Goal: Task Accomplishment & Management: Manage account settings

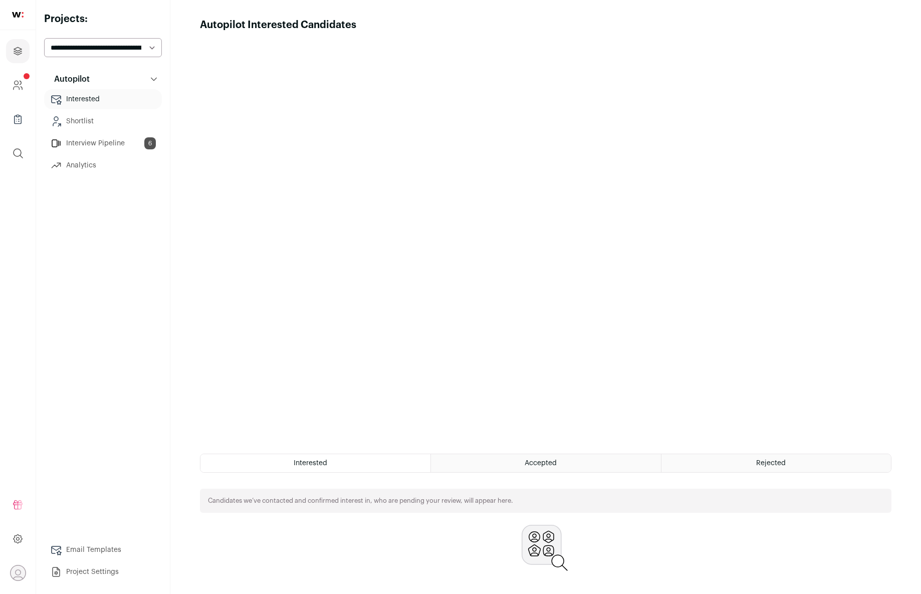
click at [91, 151] on link "Interview Pipeline 6" at bounding box center [103, 143] width 118 height 20
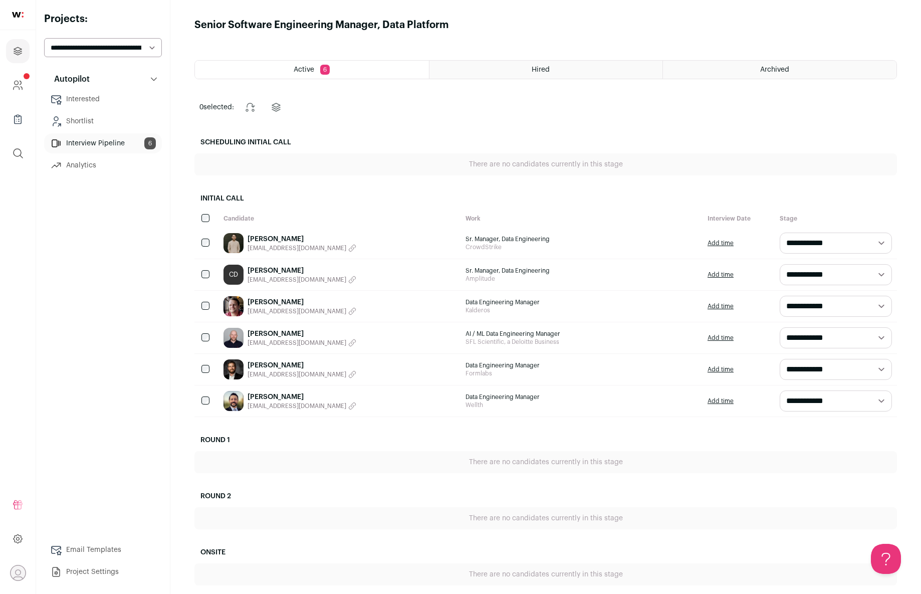
click at [287, 303] on link "[PERSON_NAME]" at bounding box center [301, 302] width 109 height 10
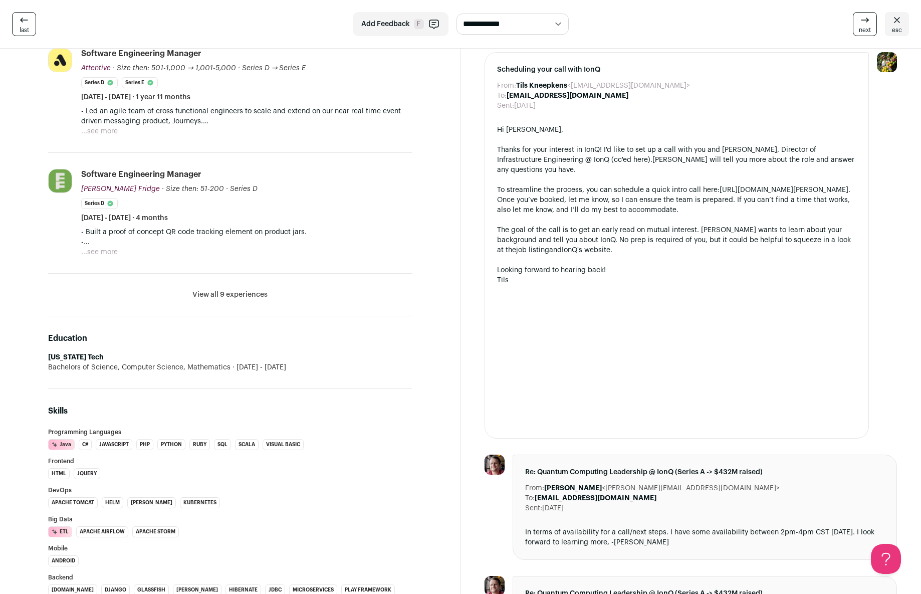
scroll to position [437, 0]
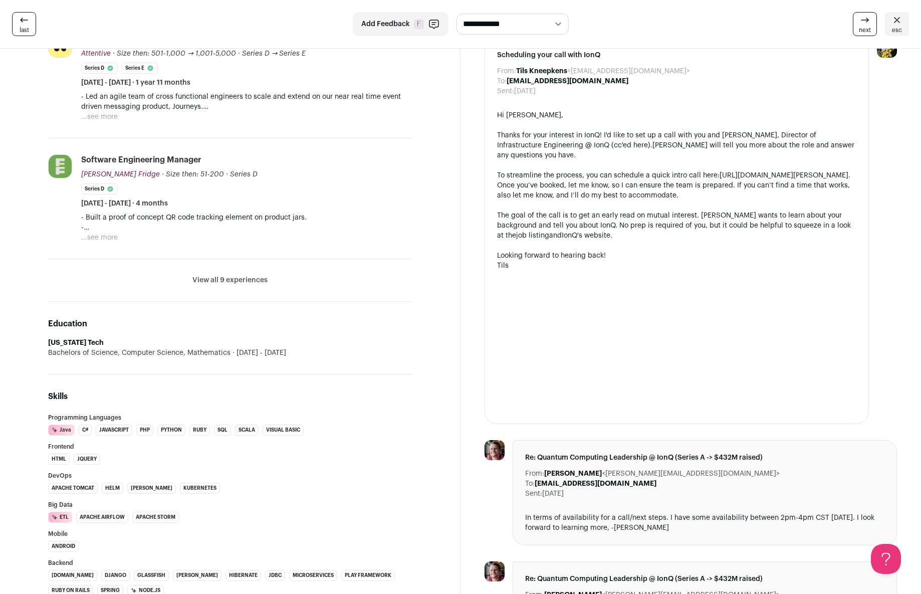
click at [235, 279] on button "View all 9 experiences" at bounding box center [229, 280] width 75 height 10
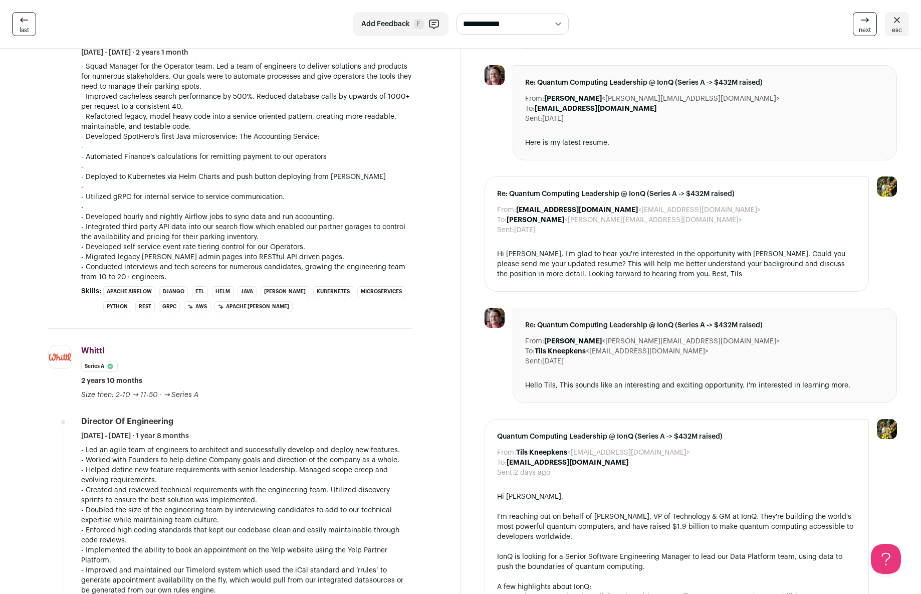
scroll to position [1017, 0]
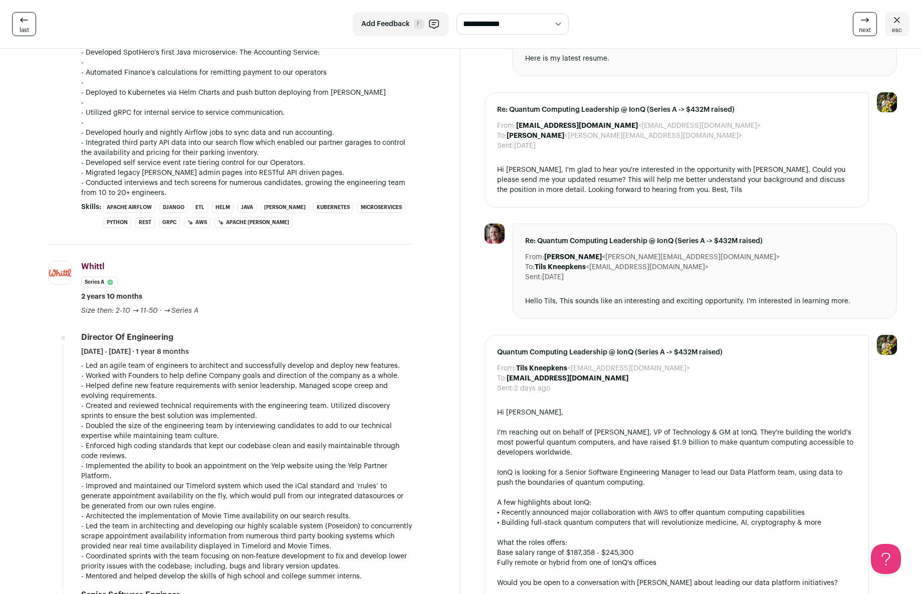
click at [406, 401] on p "- Created and reviewed technical requirements with the engineering team. Utiliz…" at bounding box center [246, 411] width 331 height 20
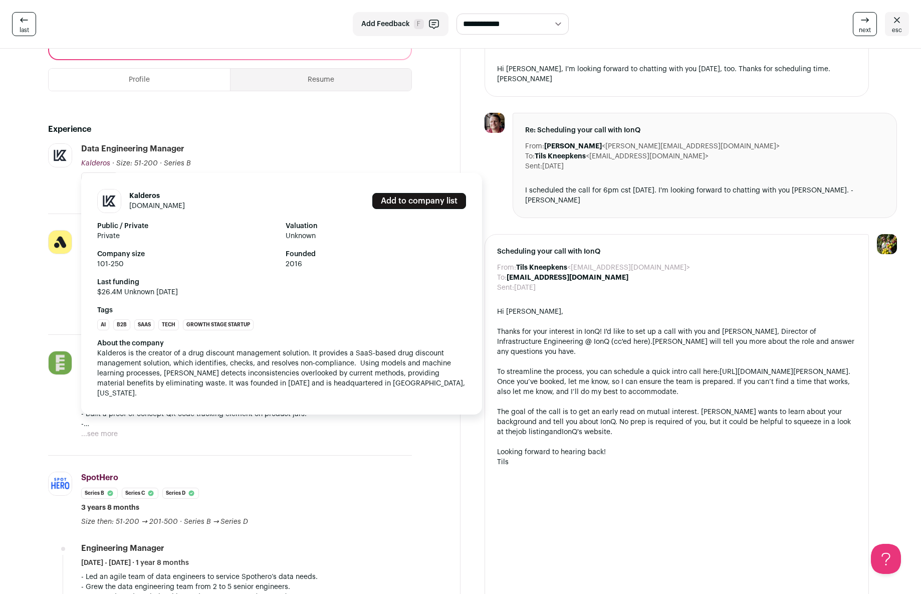
scroll to position [258, 0]
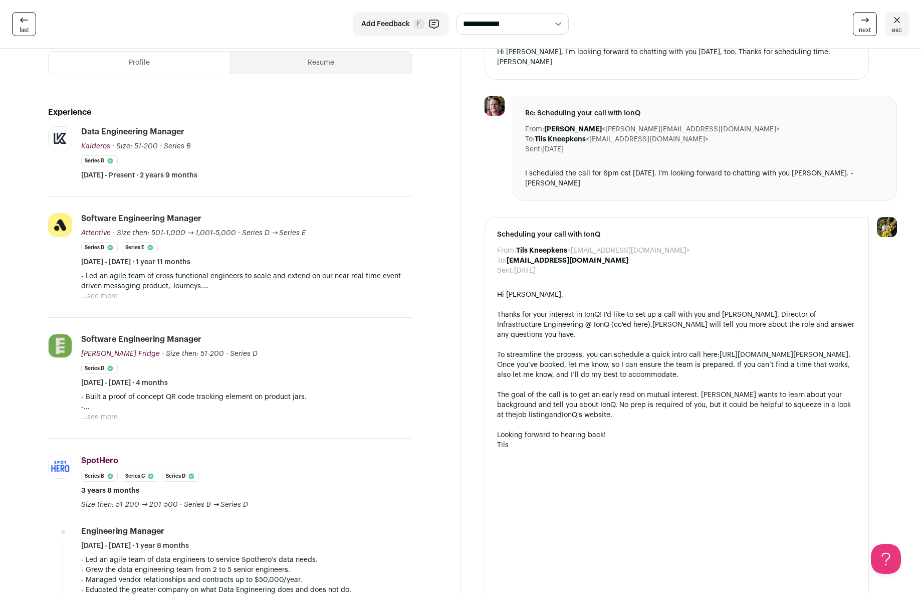
click at [329, 64] on button "Resume" at bounding box center [320, 63] width 181 height 22
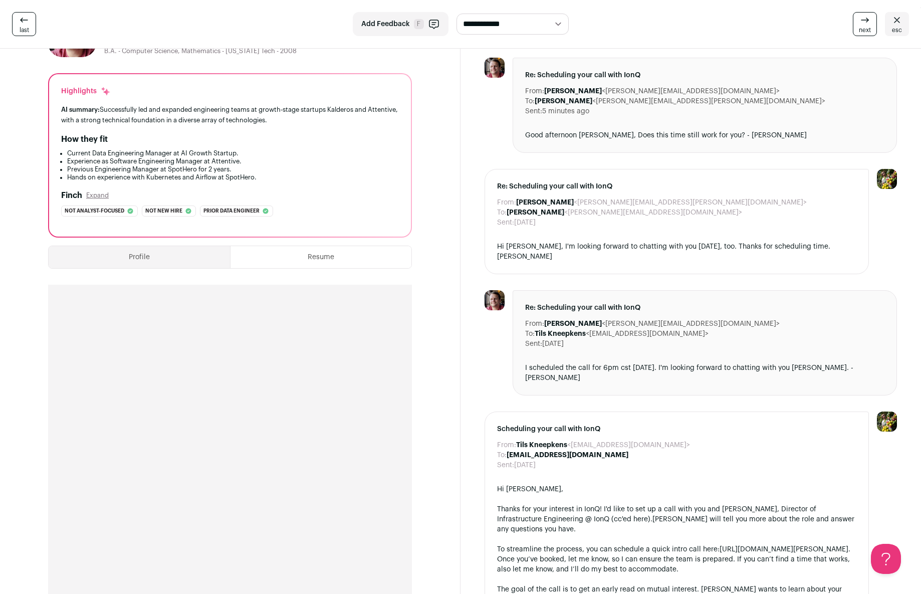
scroll to position [0, 0]
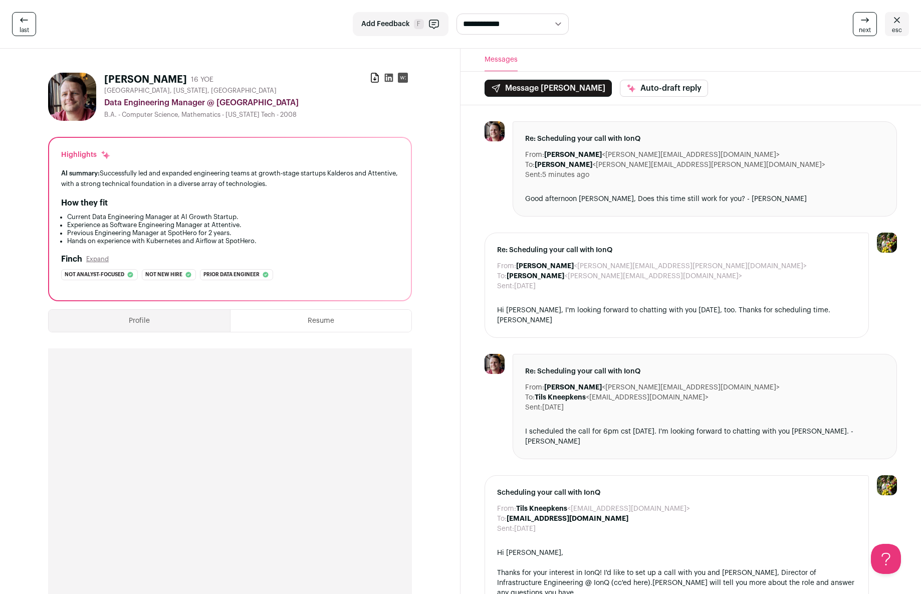
click at [33, 34] on link "last" at bounding box center [24, 24] width 24 height 24
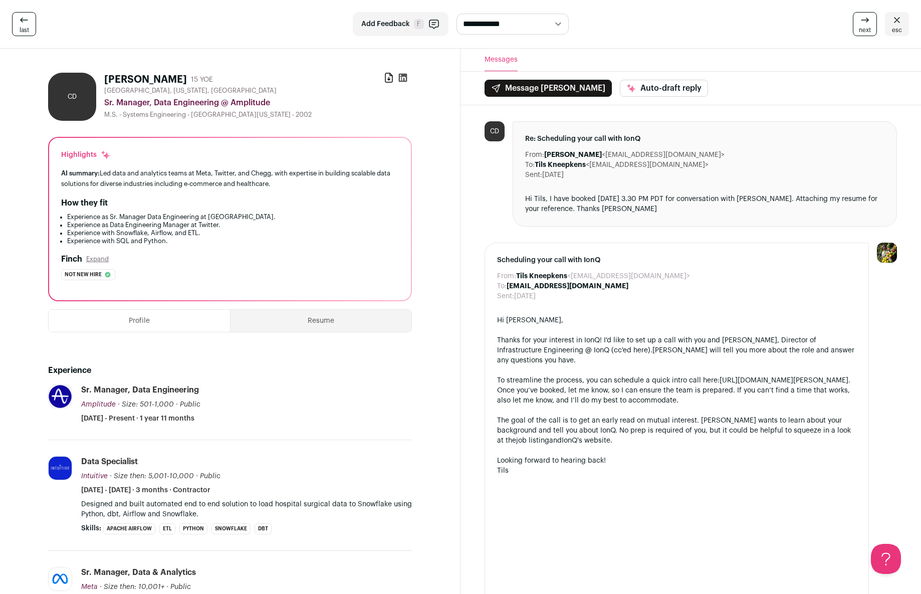
click at [866, 25] on icon at bounding box center [865, 20] width 12 height 12
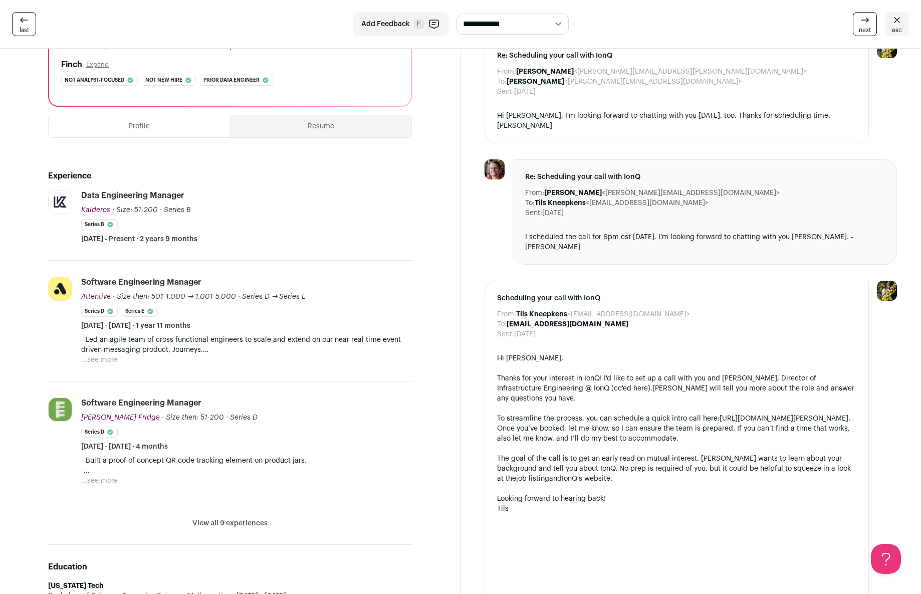
scroll to position [217, 0]
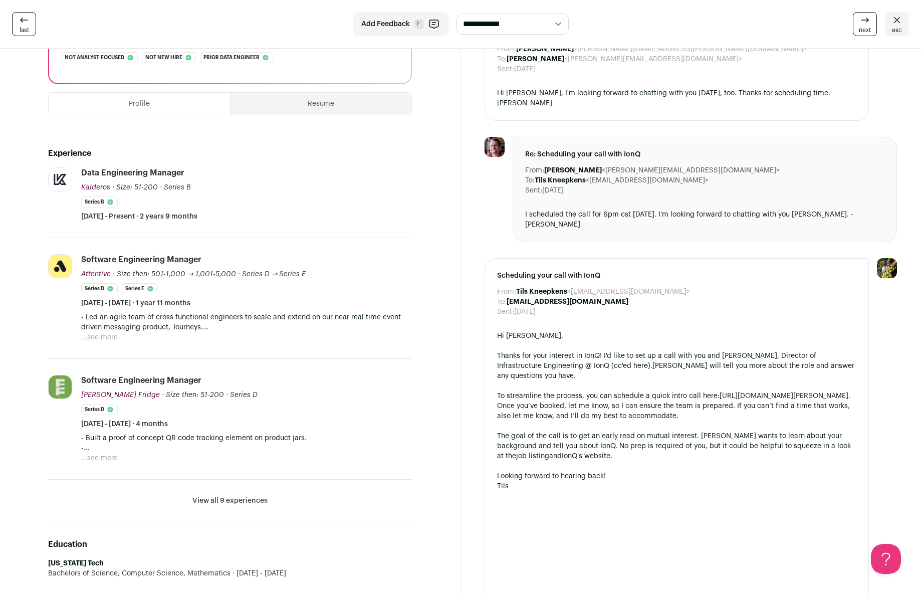
click at [110, 338] on button "...see more" at bounding box center [99, 337] width 37 height 10
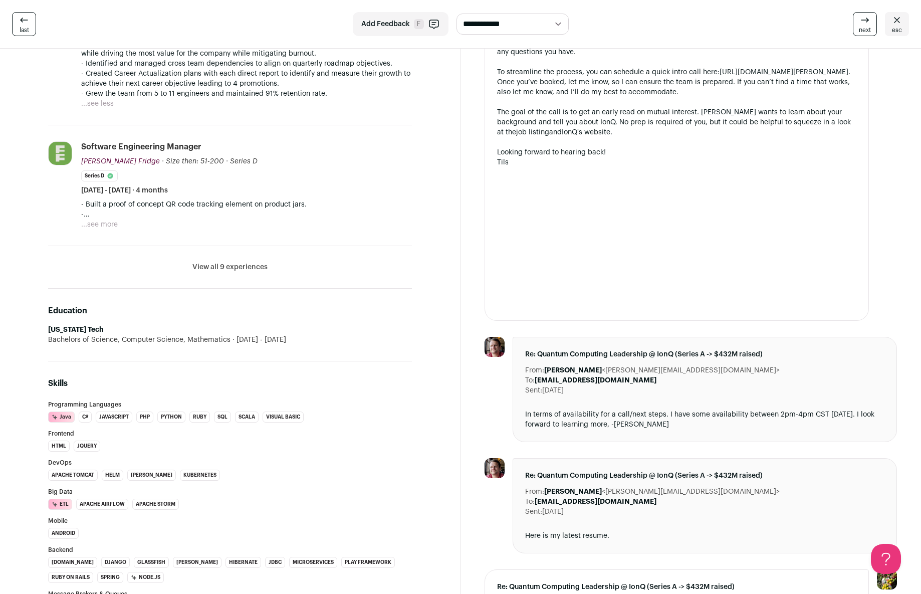
scroll to position [427, 0]
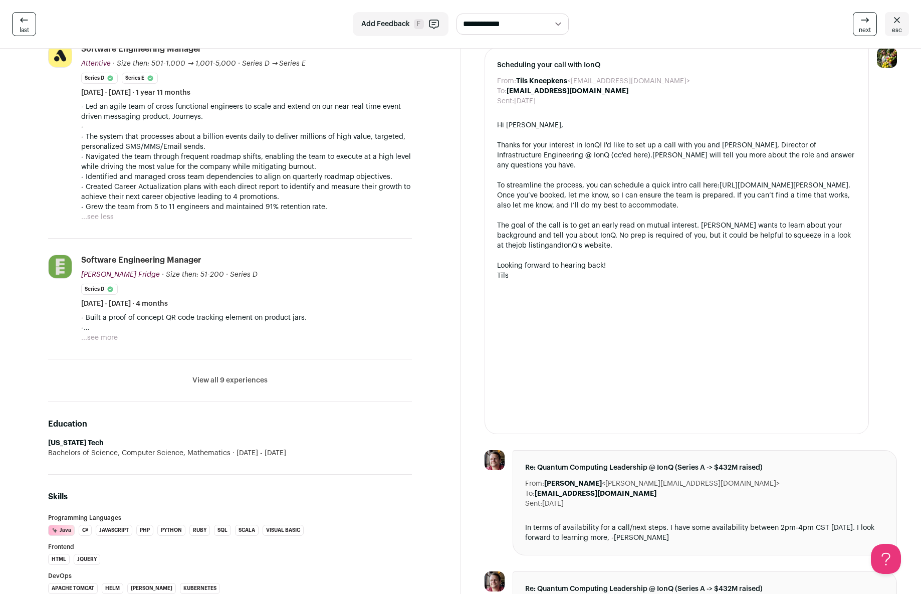
click at [247, 379] on button "View all 9 experiences" at bounding box center [229, 380] width 75 height 10
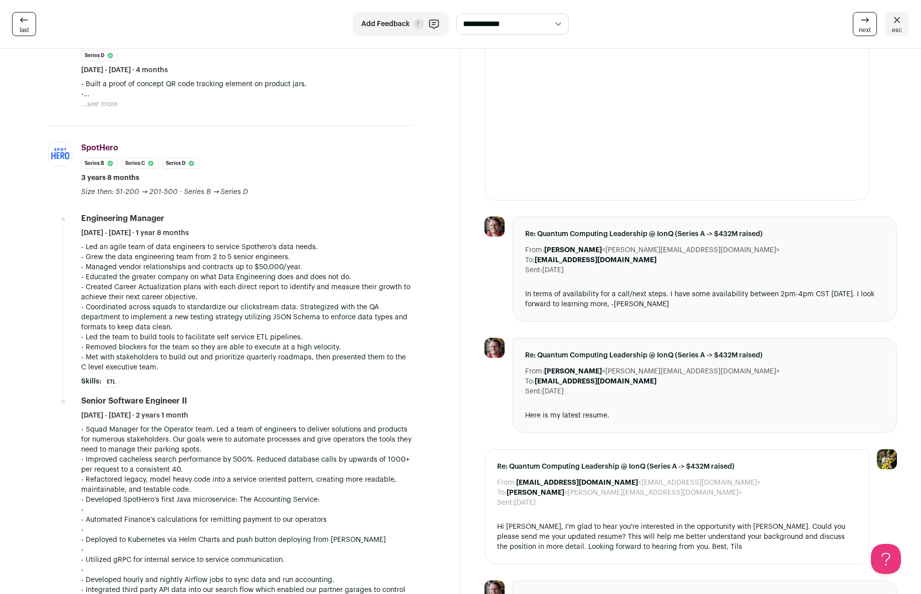
scroll to position [844, 0]
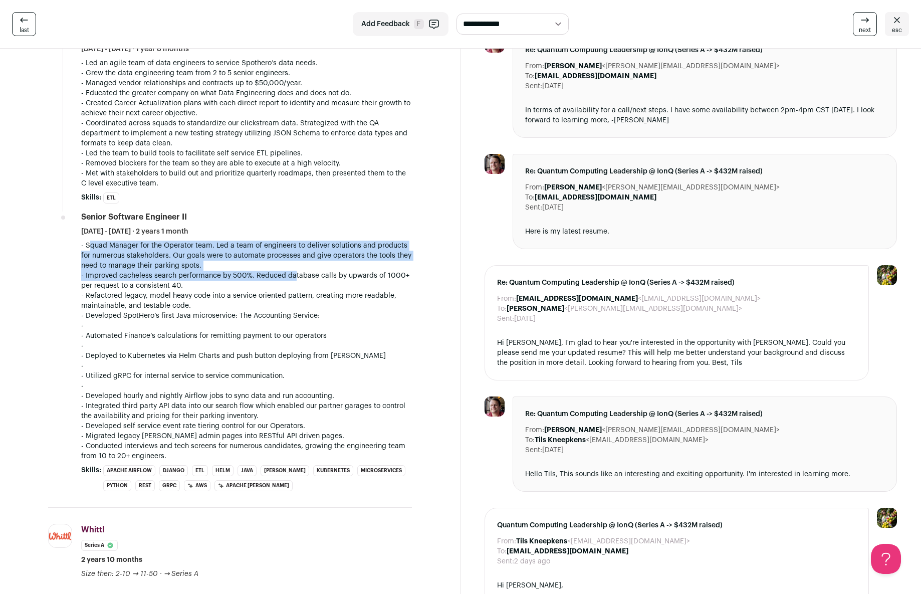
drag, startPoint x: 86, startPoint y: 244, endPoint x: 297, endPoint y: 281, distance: 214.1
click at [296, 280] on div "- Squad Manager for the Operator team. Led a team of engineers to deliver solut…" at bounding box center [246, 350] width 331 height 220
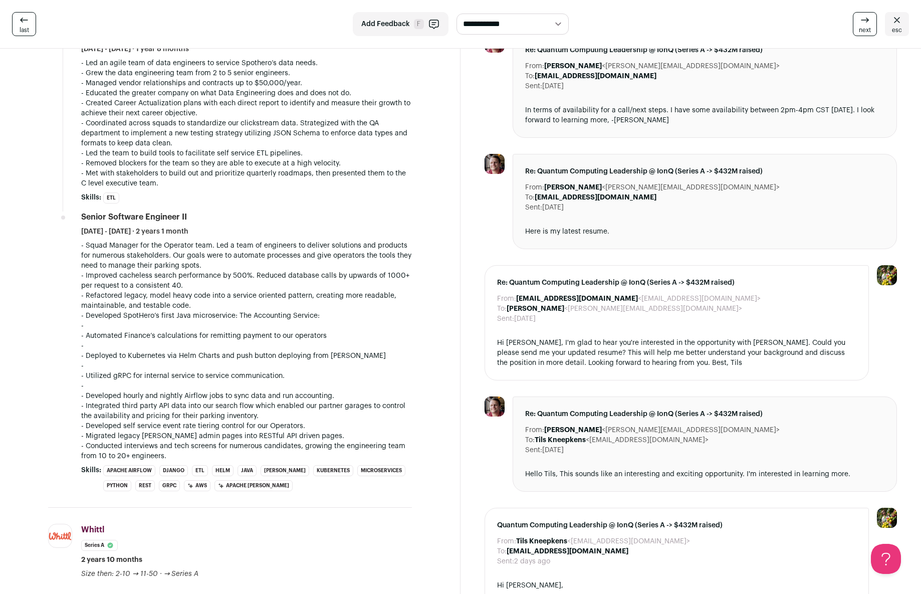
click at [289, 287] on p "- Improved cacheless search performance by 500%. Reduced database calls by upwa…" at bounding box center [246, 280] width 331 height 20
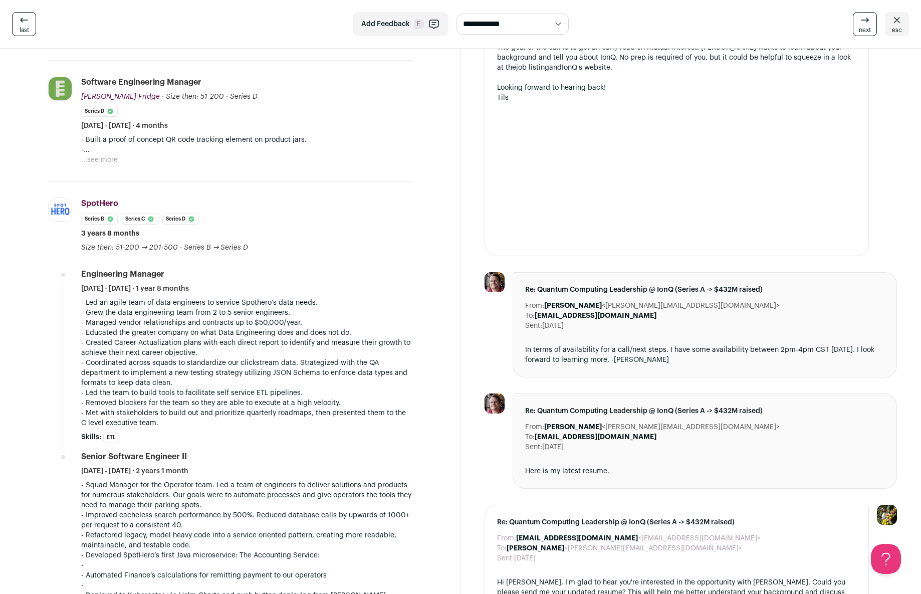
scroll to position [508, 0]
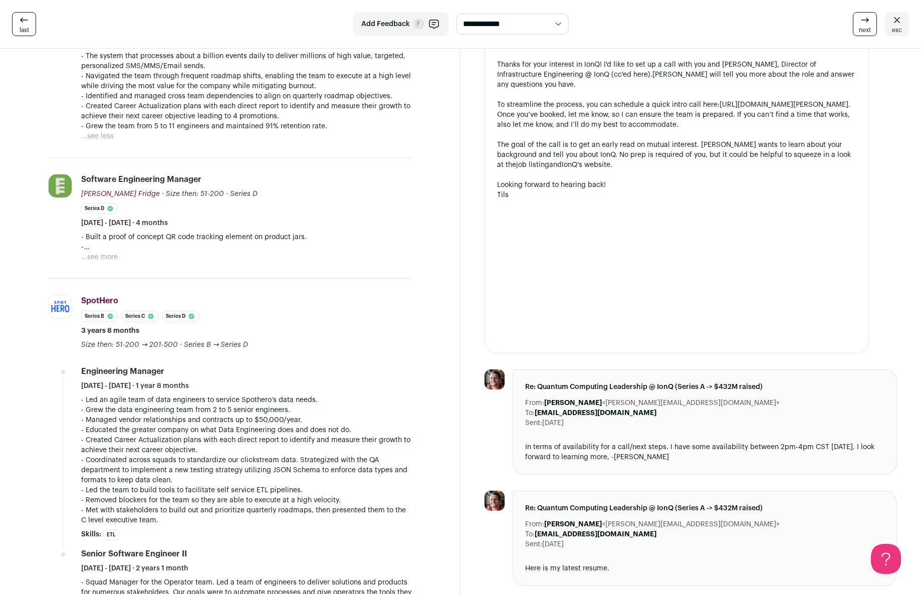
click at [110, 258] on button "...see more" at bounding box center [99, 257] width 37 height 10
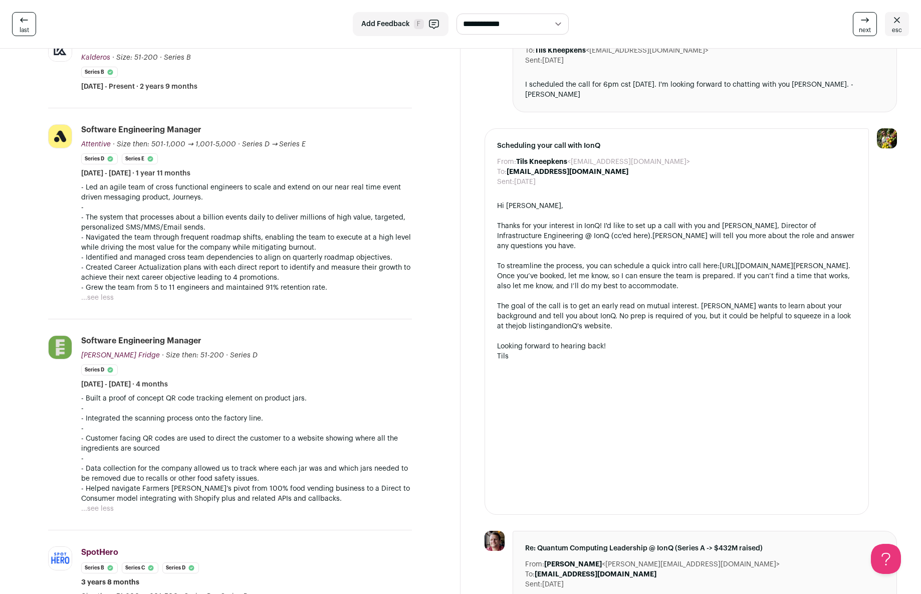
scroll to position [155, 0]
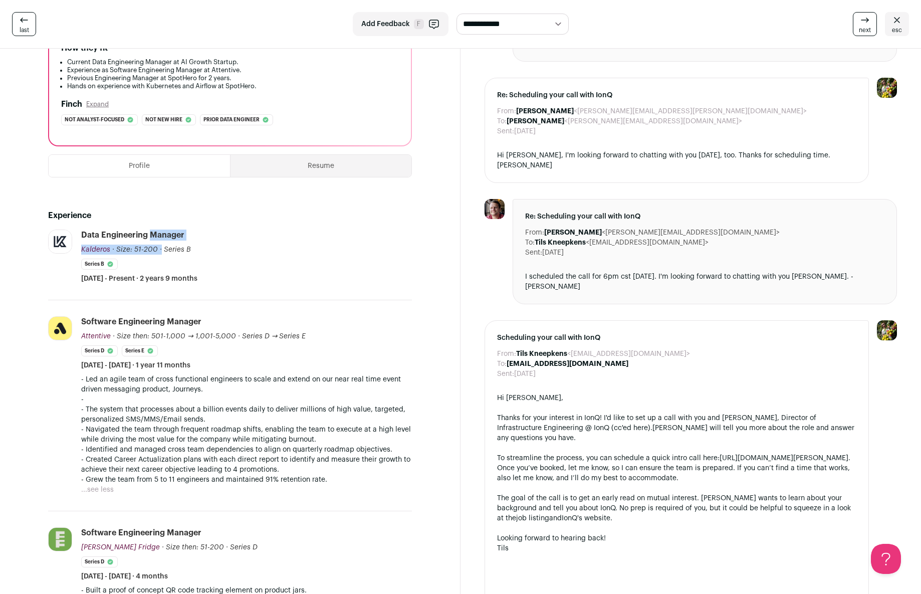
drag, startPoint x: 82, startPoint y: 233, endPoint x: 211, endPoint y: 233, distance: 129.7
click at [211, 233] on div "Data Engineering Manager [GEOGRAPHIC_DATA] Kalderos [DOMAIN_NAME] Add to compan…" at bounding box center [246, 256] width 331 height 54
click at [199, 235] on div "Data Engineering Manager [GEOGRAPHIC_DATA] Kalderos [DOMAIN_NAME] Add to compan…" at bounding box center [246, 256] width 331 height 54
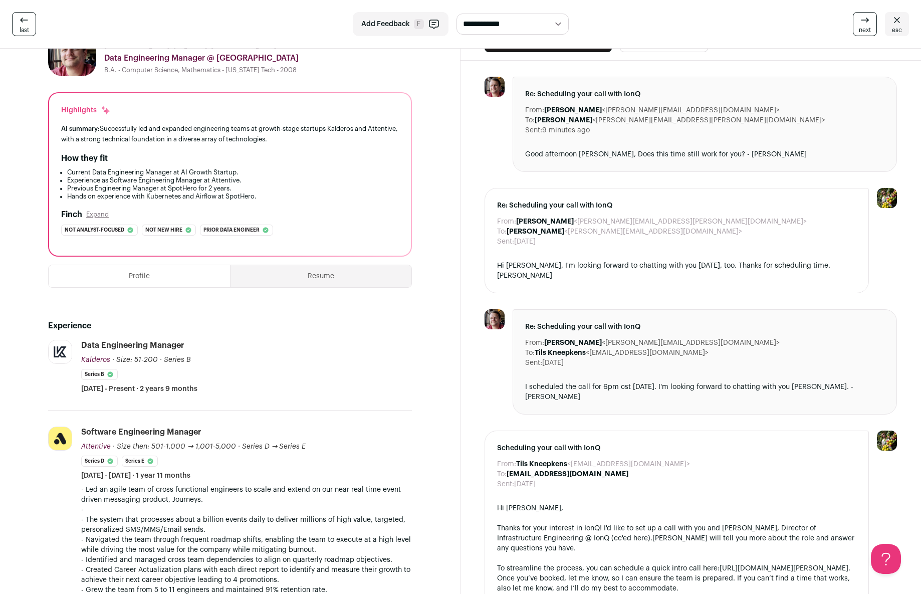
scroll to position [0, 0]
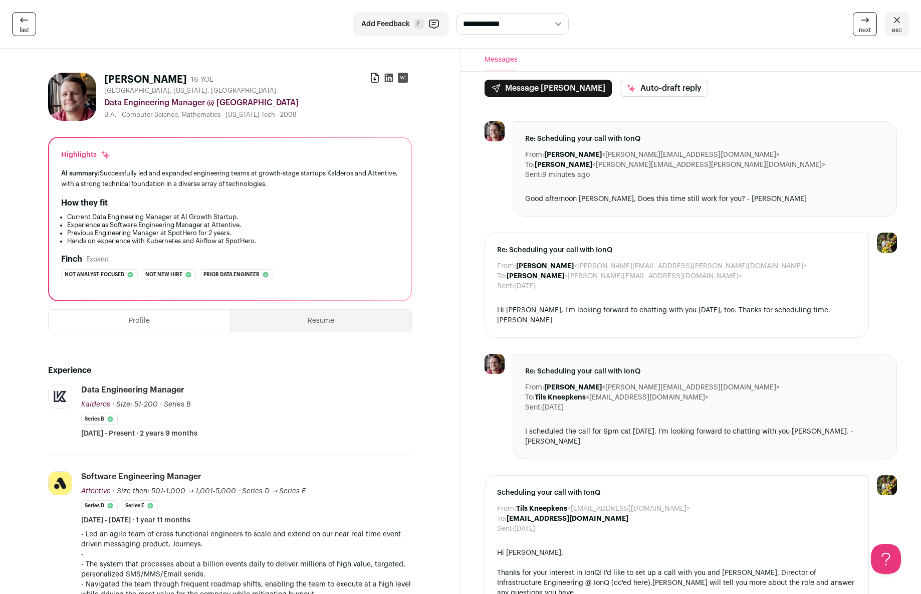
click at [884, 246] on img at bounding box center [887, 242] width 20 height 20
